Goal: Task Accomplishment & Management: Manage account settings

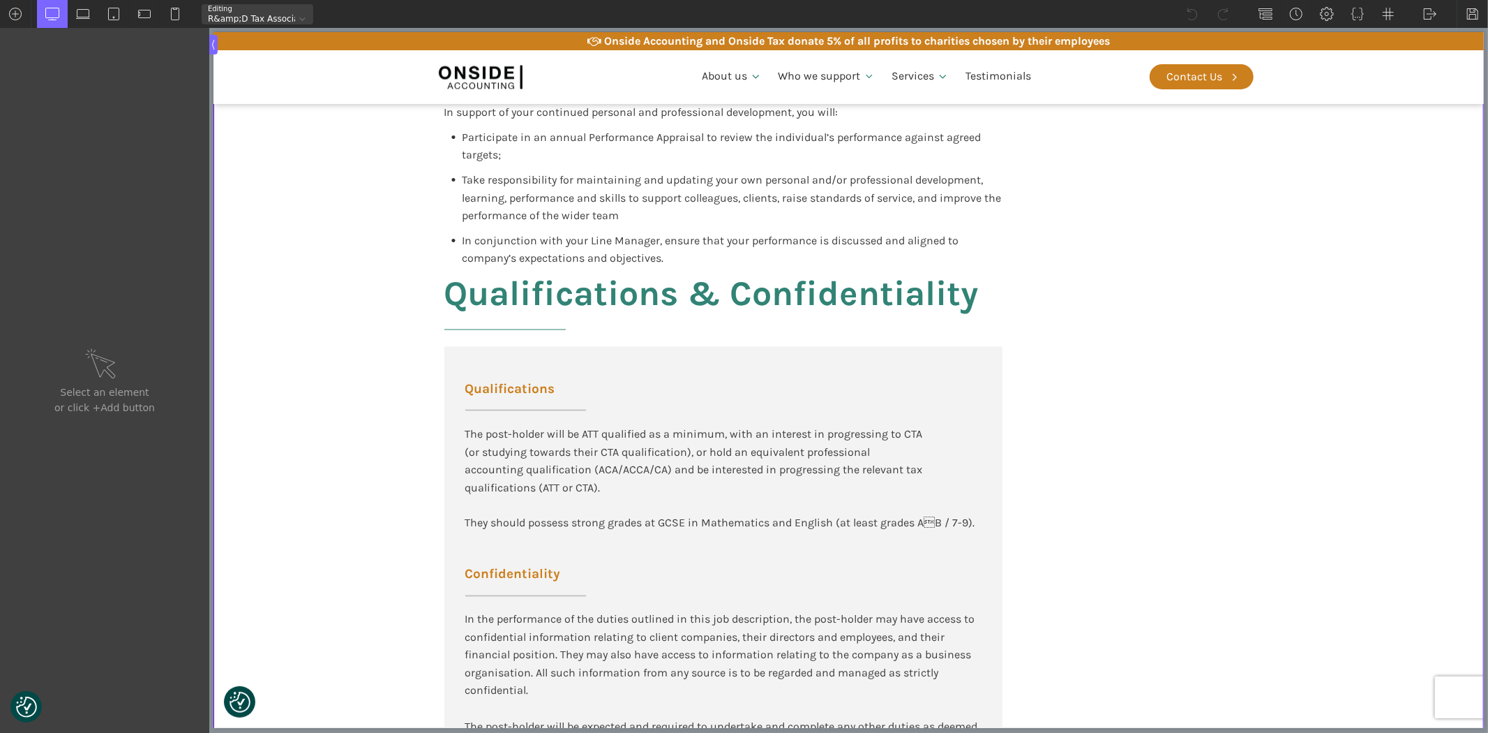
scroll to position [1783, 0]
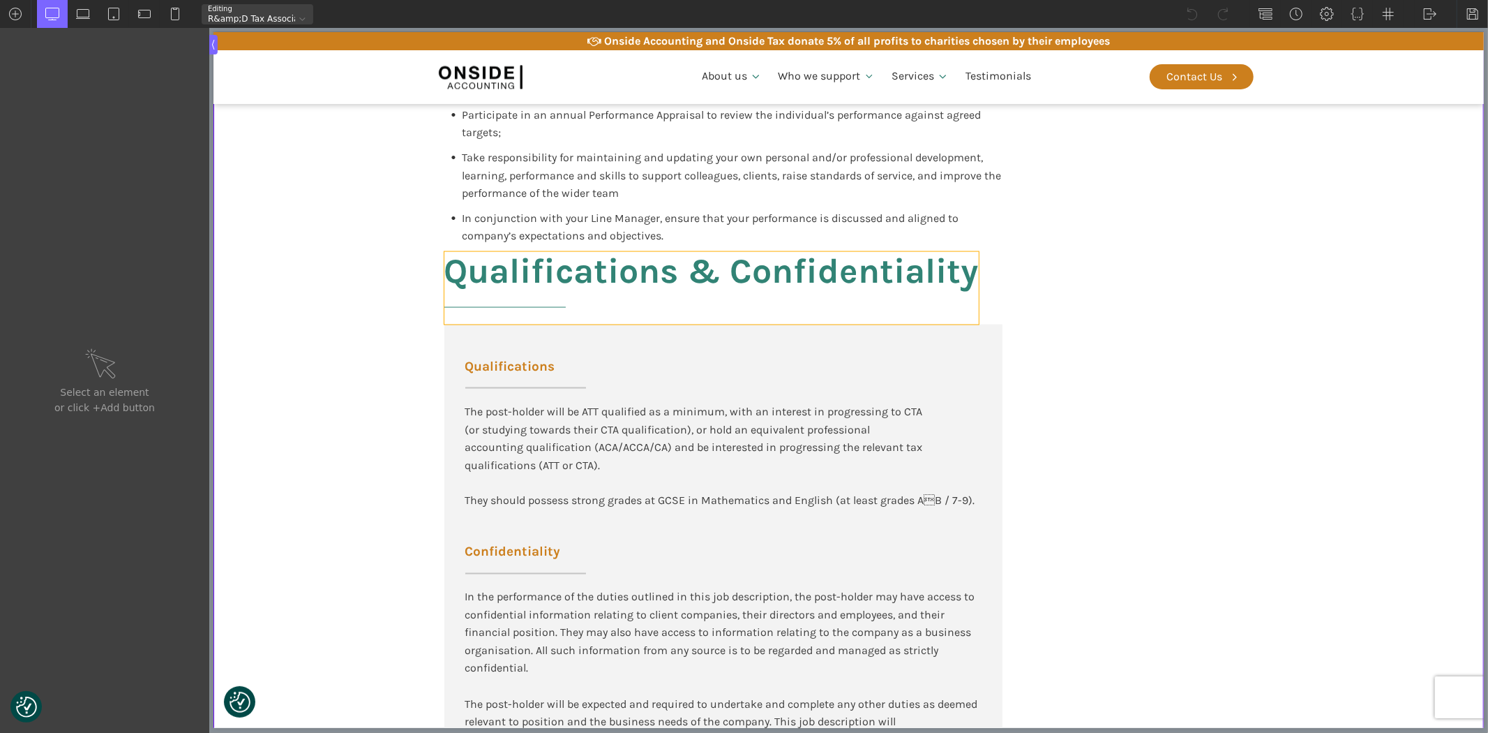
click at [692, 277] on h2 "Qualifications & Confidentiality" at bounding box center [711, 288] width 534 height 73
type input "headline-144-137"
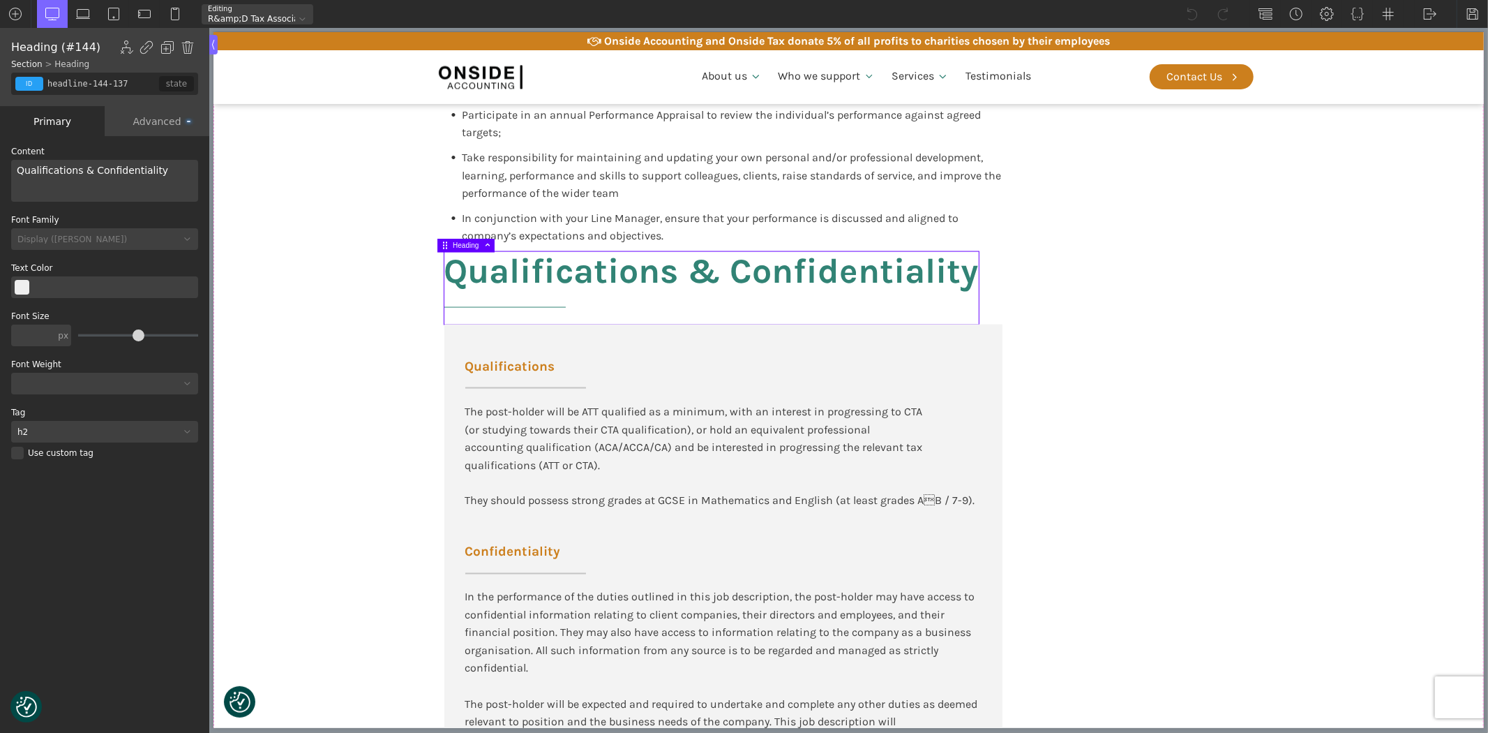
click at [84, 172] on div "Qualifications & Confidentiality" at bounding box center [104, 181] width 187 height 42
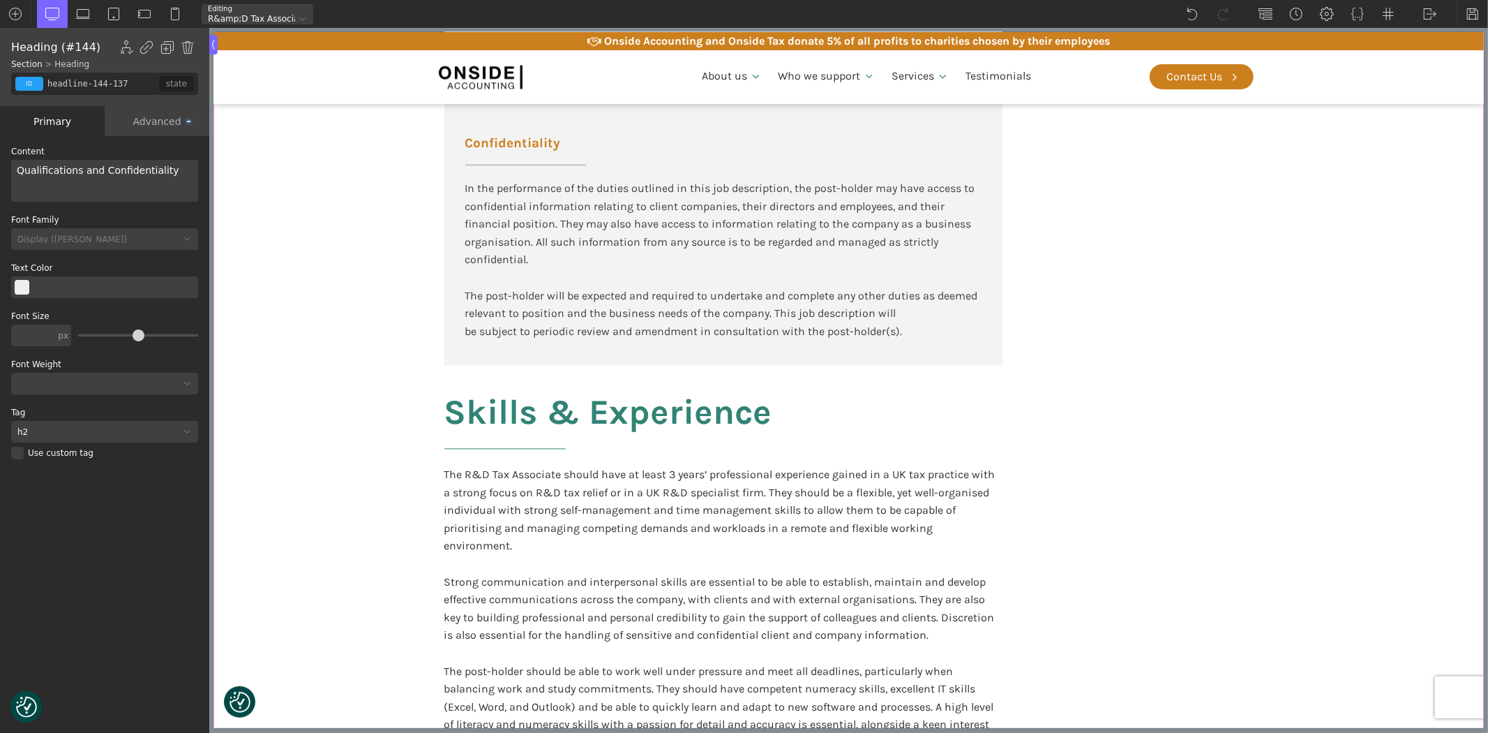
scroll to position [2326, 0]
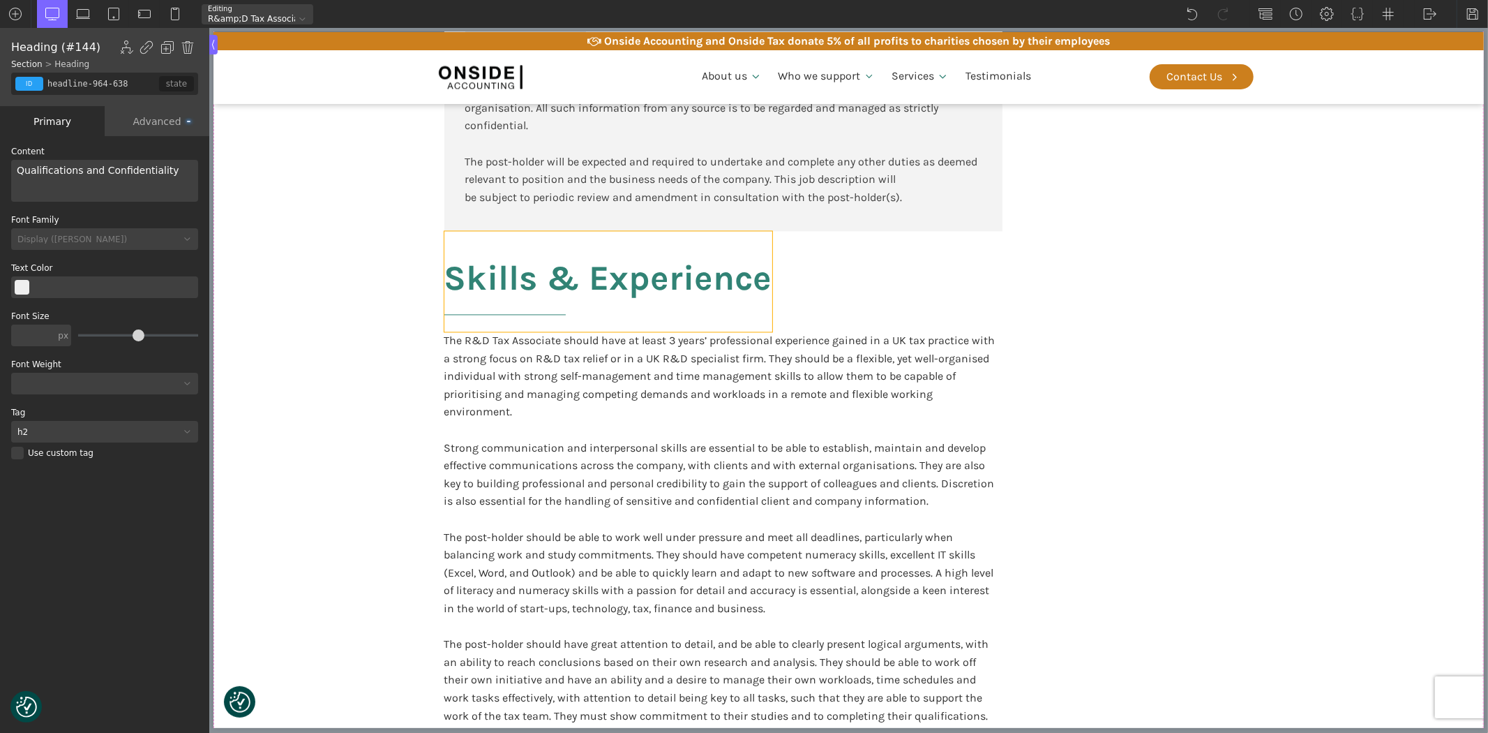
click at [549, 274] on h2 "Skills & Experience" at bounding box center [608, 281] width 328 height 100
click at [47, 171] on div "Skills & Experience" at bounding box center [104, 181] width 187 height 42
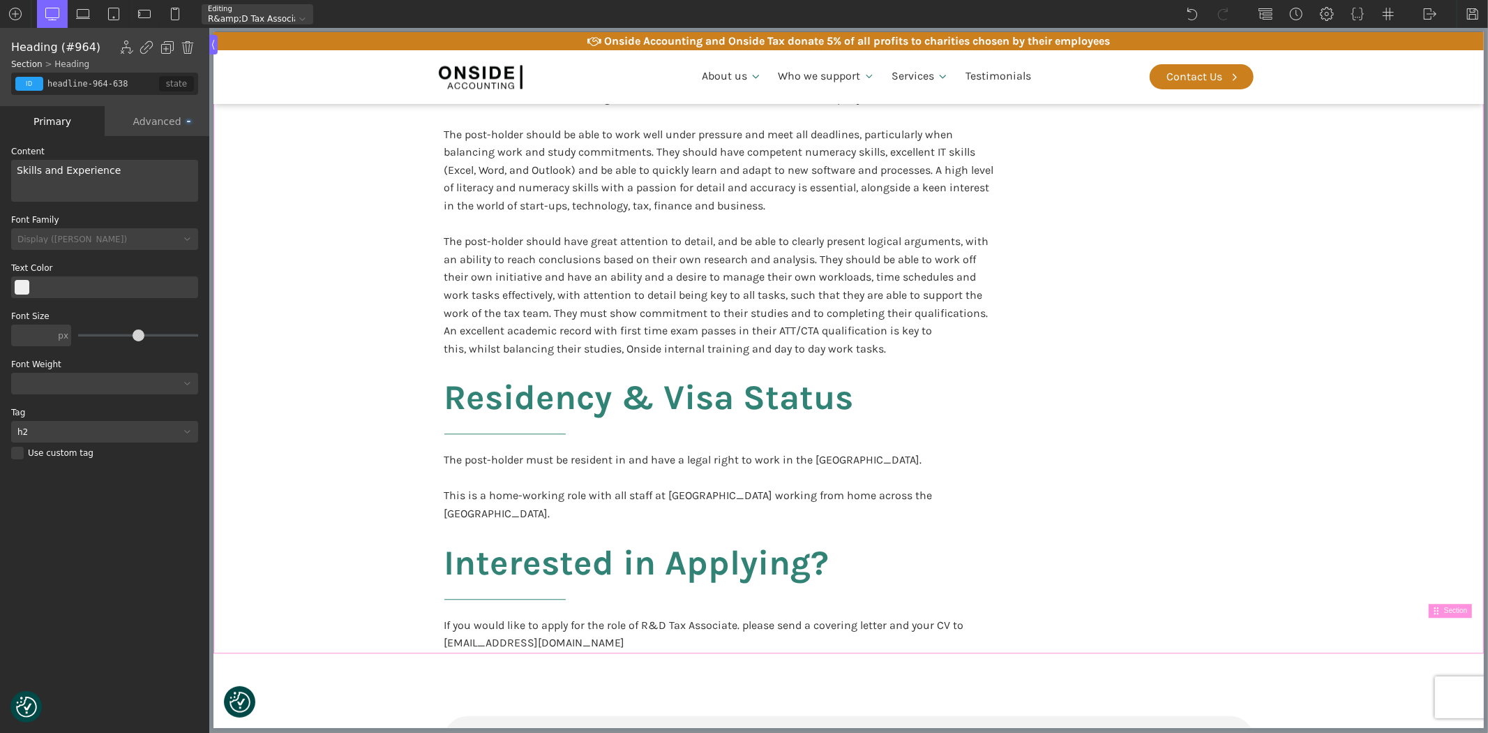
scroll to position [2868, 0]
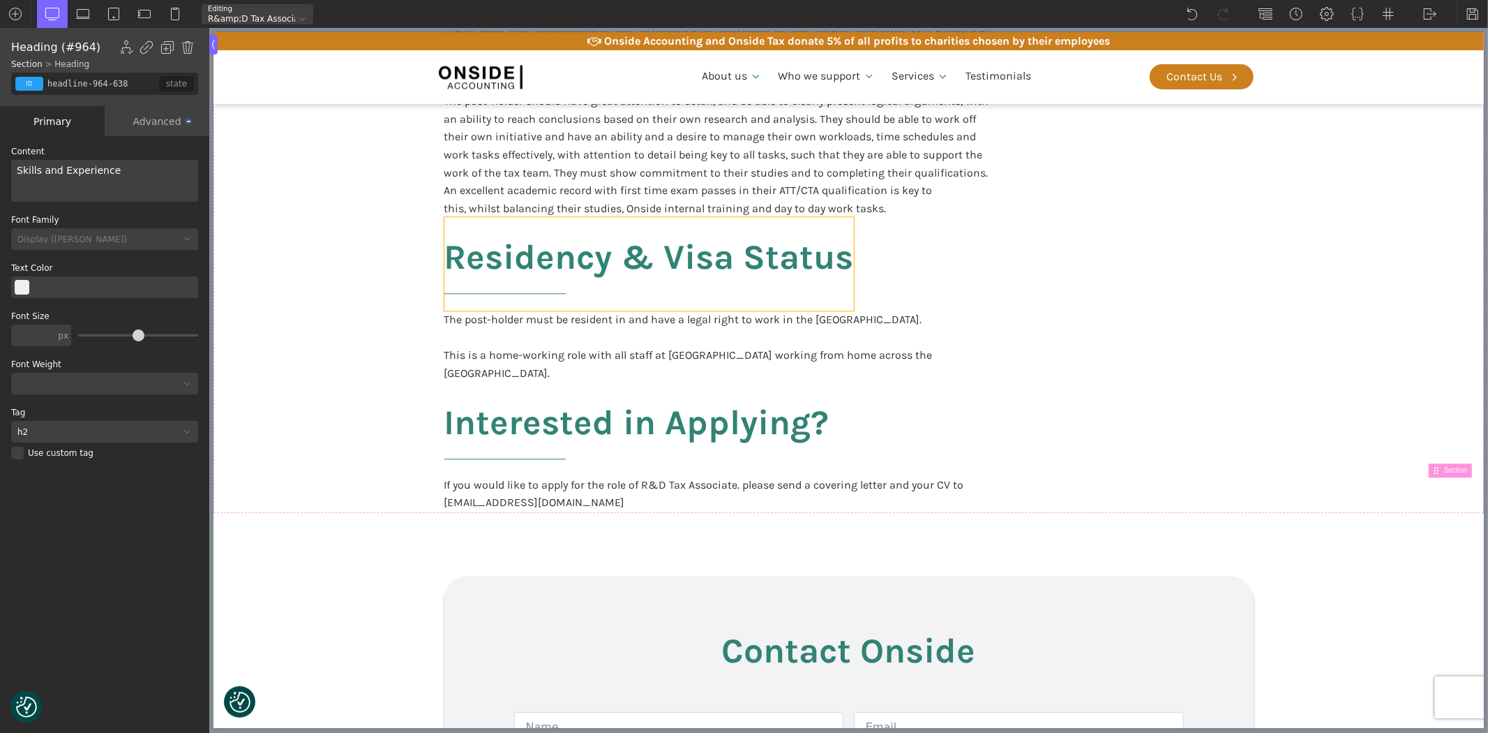
click at [605, 227] on h2 "Residency & Visa Status" at bounding box center [649, 263] width 410 height 93
type input "headline-999-638"
click at [70, 170] on div "Residency & Visa Status" at bounding box center [104, 181] width 187 height 42
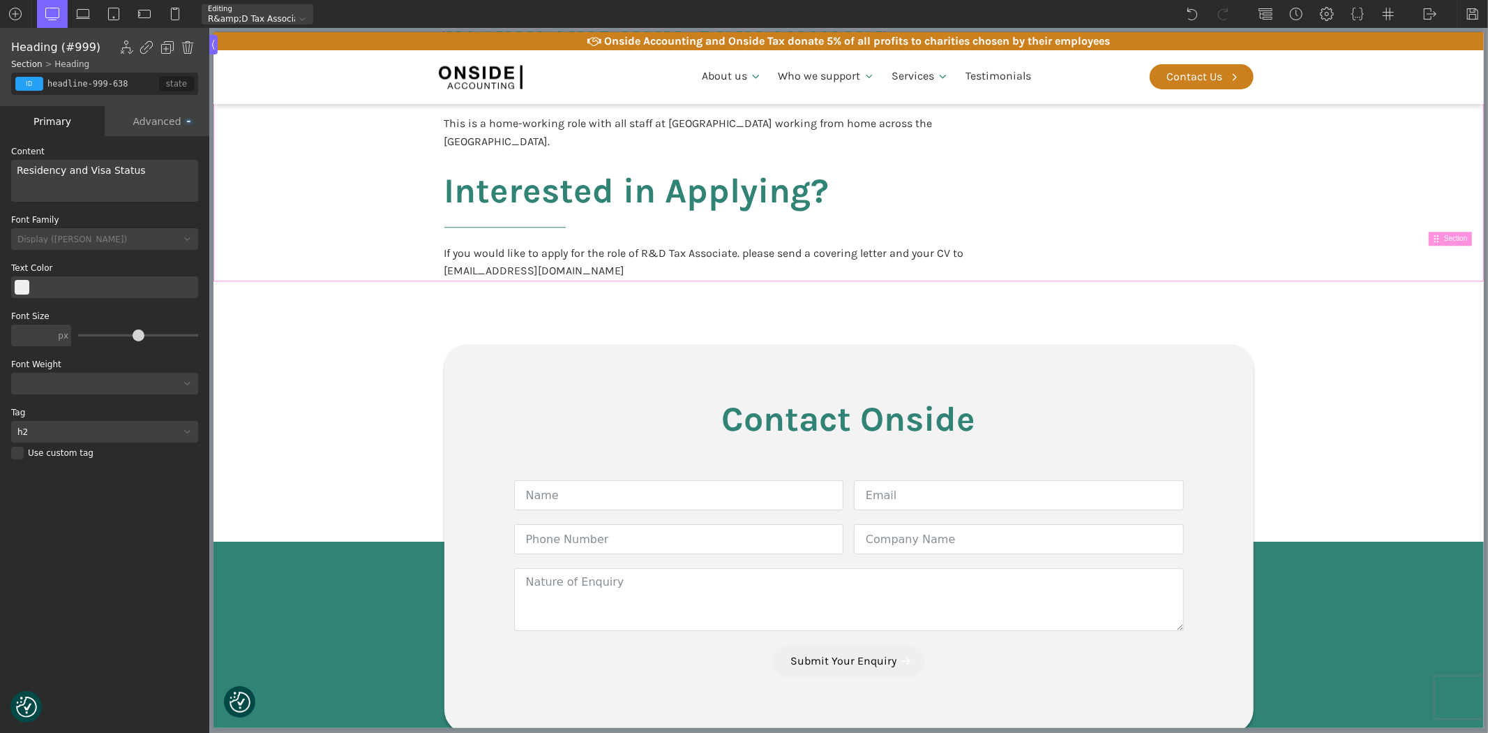
scroll to position [3101, 0]
click at [1472, 14] on img at bounding box center [1473, 14] width 14 height 14
click at [1429, 12] on img at bounding box center [1430, 14] width 14 height 14
drag, startPoint x: 1437, startPoint y: 31, endPoint x: 1211, endPoint y: 8, distance: 228.0
click at [1437, 31] on link "WP Admin" at bounding box center [1444, 36] width 59 height 22
